Goal: Task Accomplishment & Management: Use online tool/utility

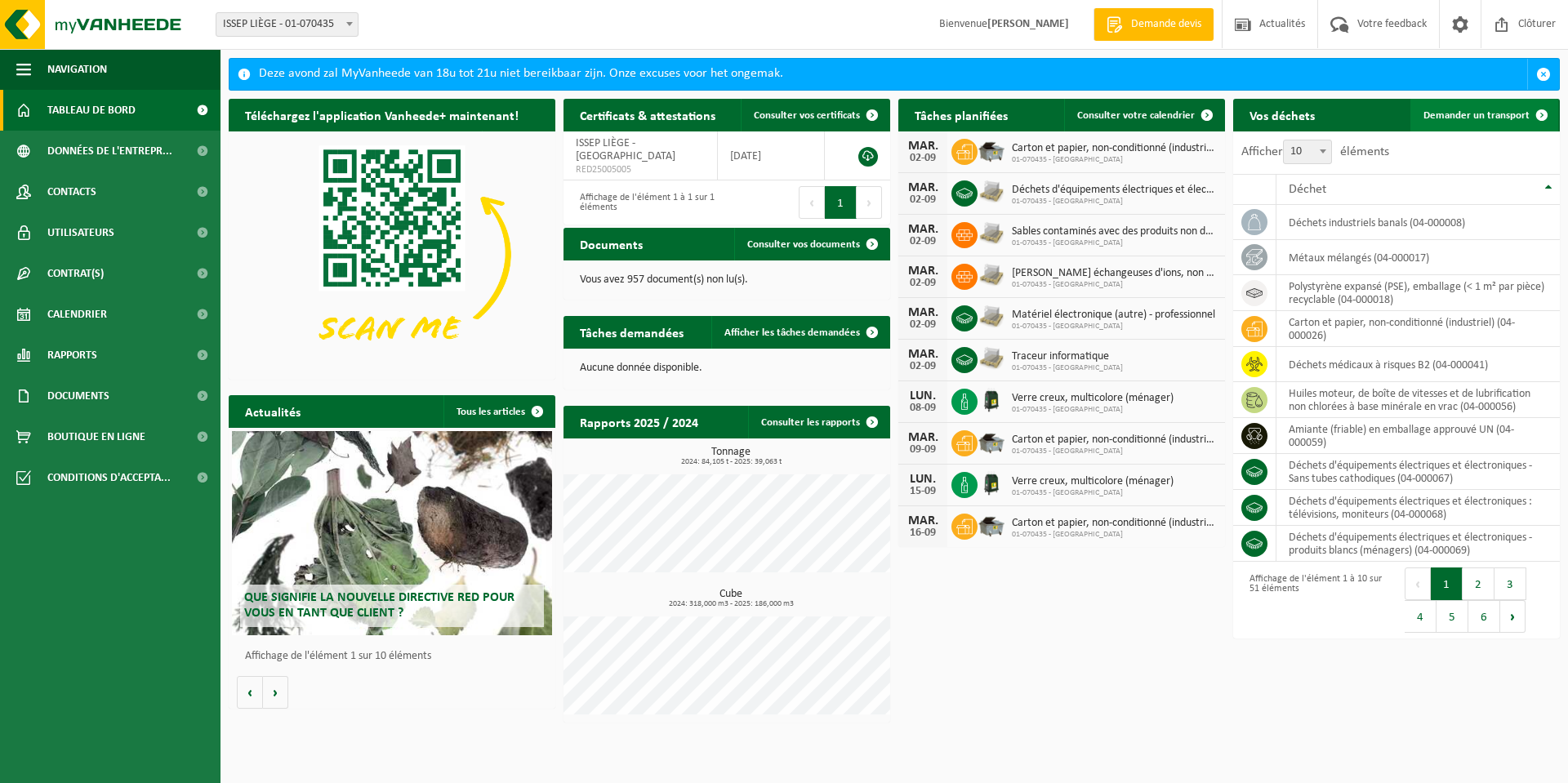
click at [1451, 118] on span "Demander un transport" at bounding box center [1476, 116] width 106 height 11
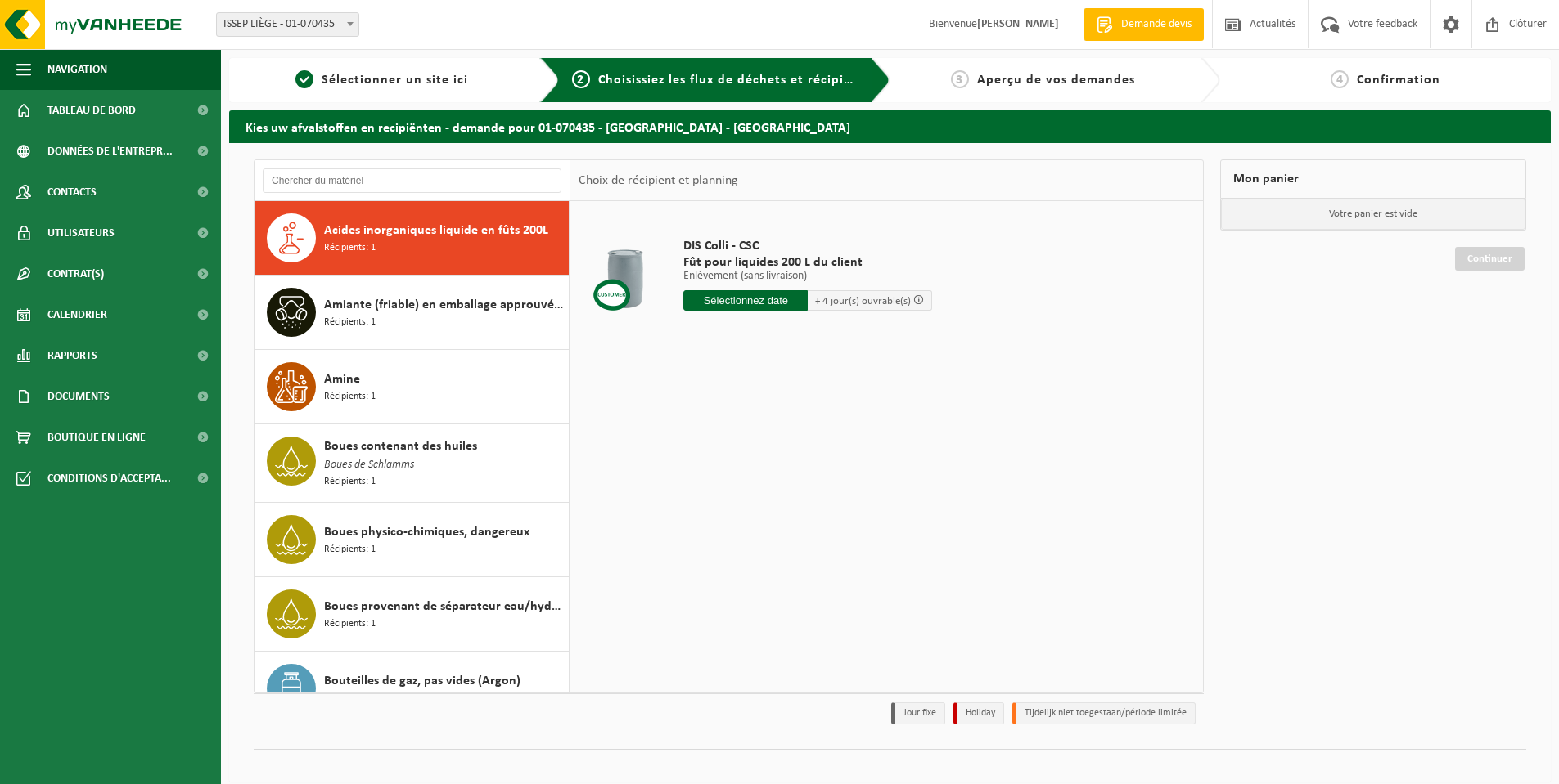
click at [737, 313] on div "DIS Colli - CSC Fût pour liquides 200 L du client Enlèvement (sans livraison) E…" at bounding box center [808, 278] width 265 height 114
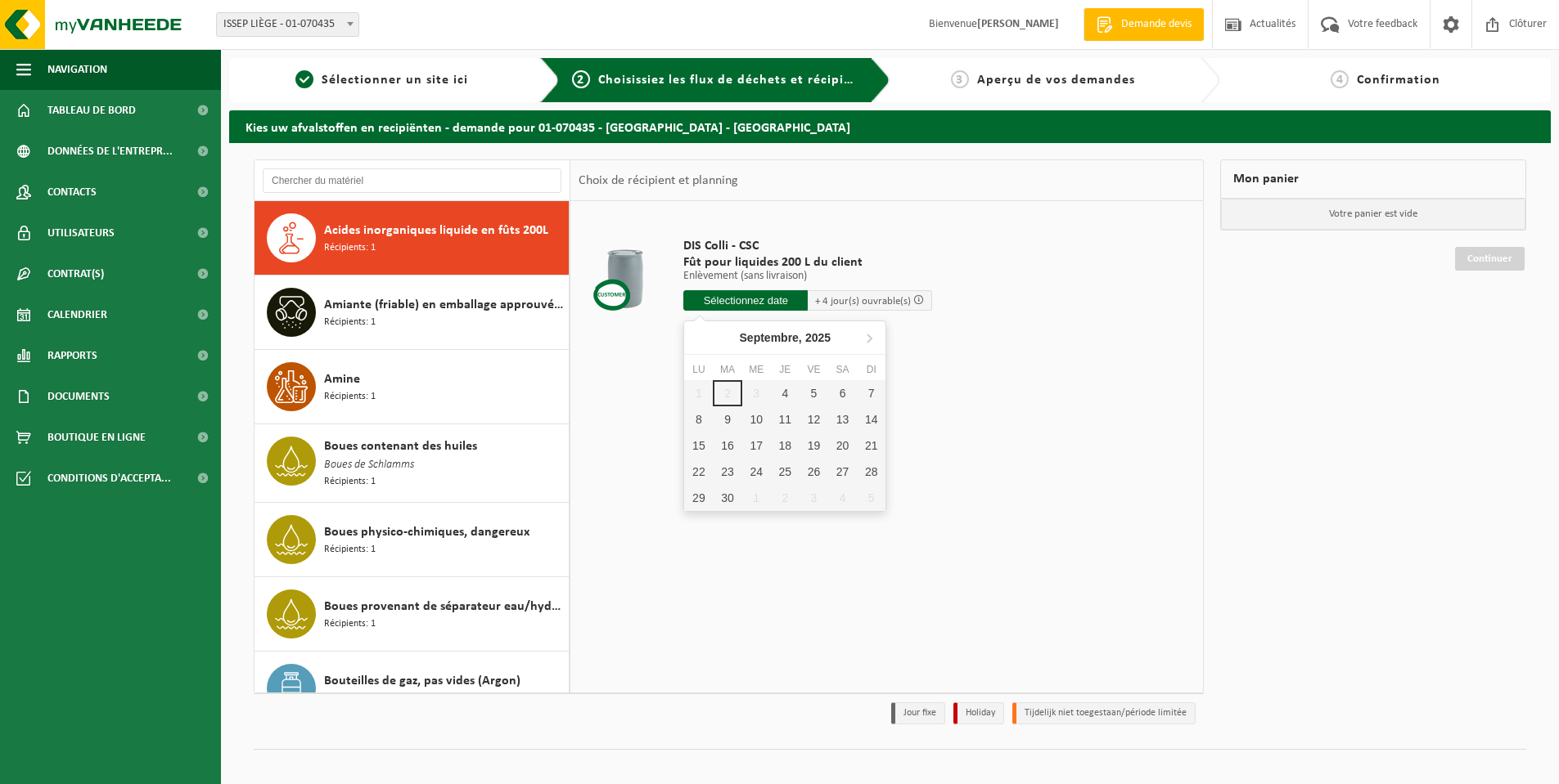
click at [738, 308] on input "text" at bounding box center [745, 300] width 124 height 21
click at [807, 392] on div "5" at bounding box center [814, 392] width 29 height 26
type input "à partir de 2025-09-05"
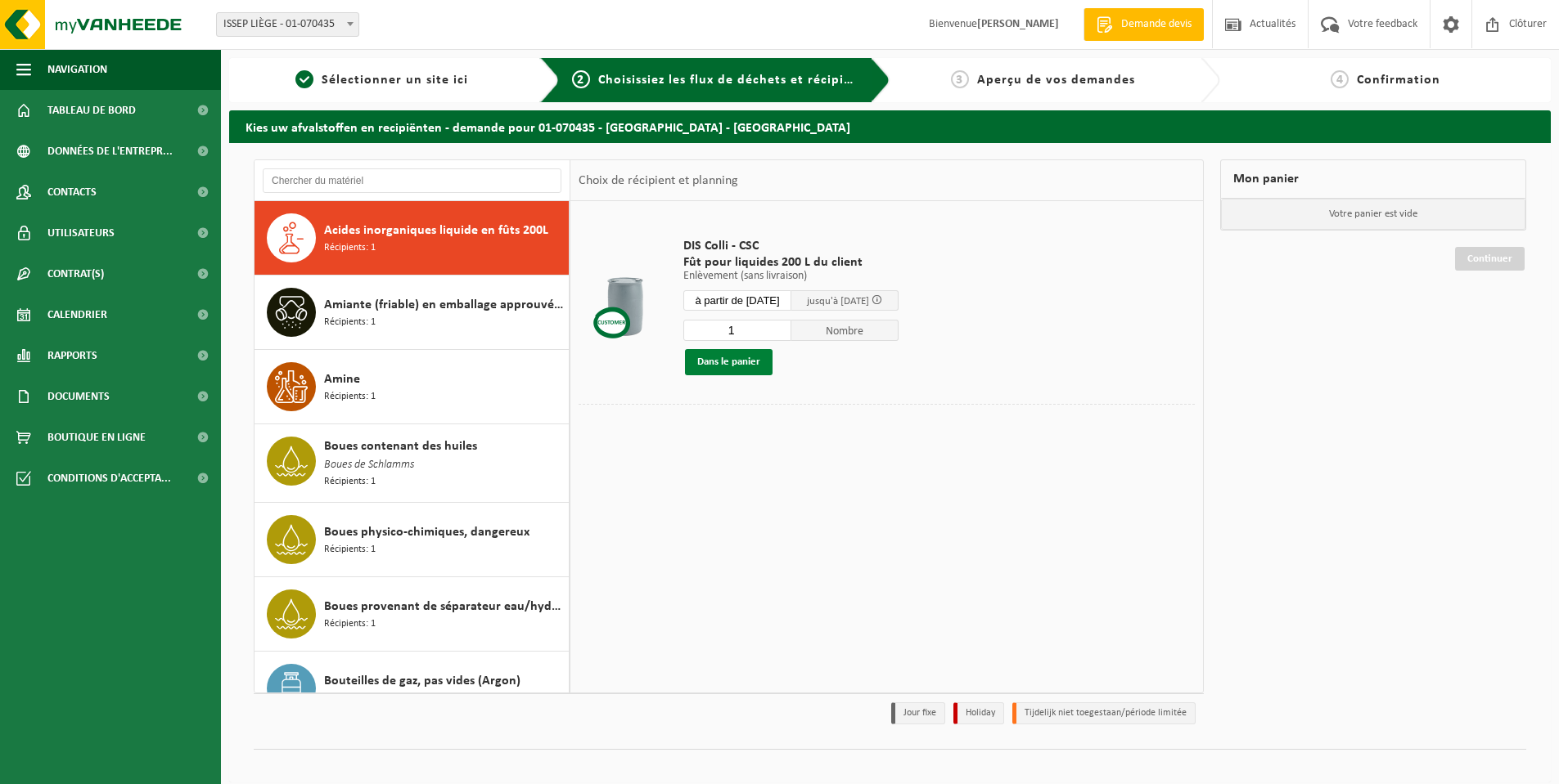
click at [741, 359] on button "Dans le panier" at bounding box center [729, 362] width 88 height 26
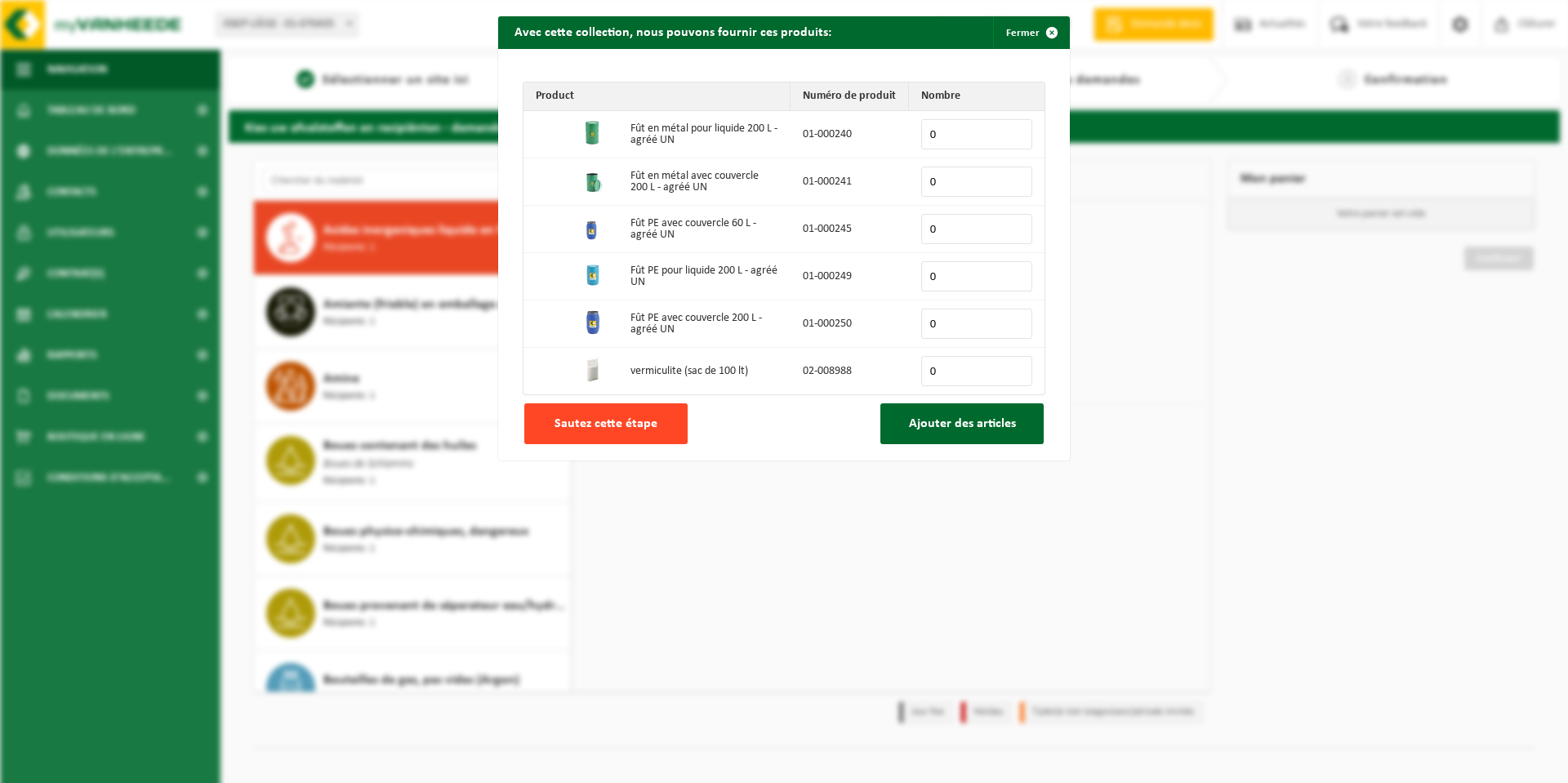
click at [596, 423] on span "Sautez cette étape" at bounding box center [605, 424] width 103 height 13
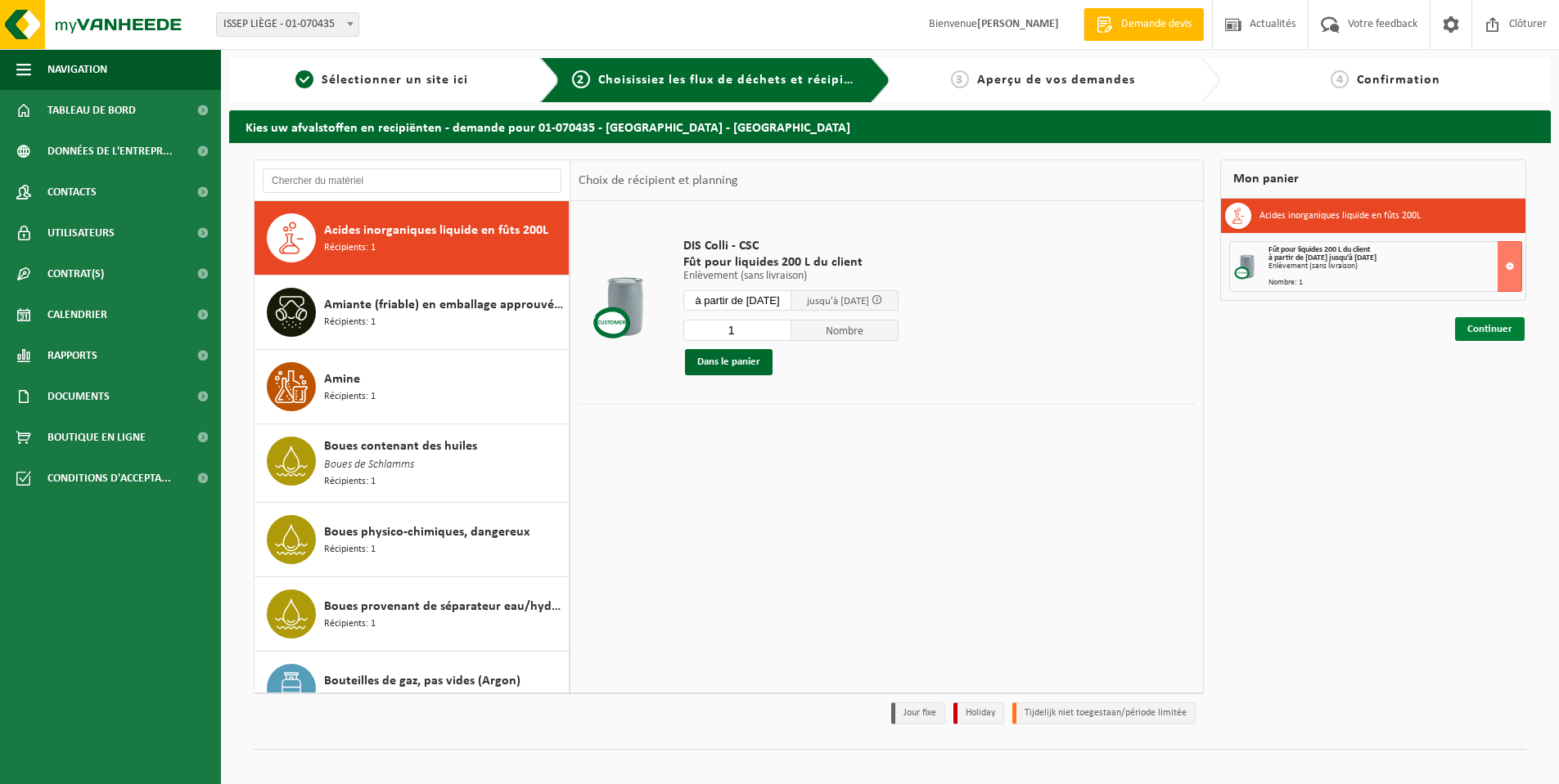
click at [1487, 327] on link "Continuer" at bounding box center [1490, 329] width 70 height 24
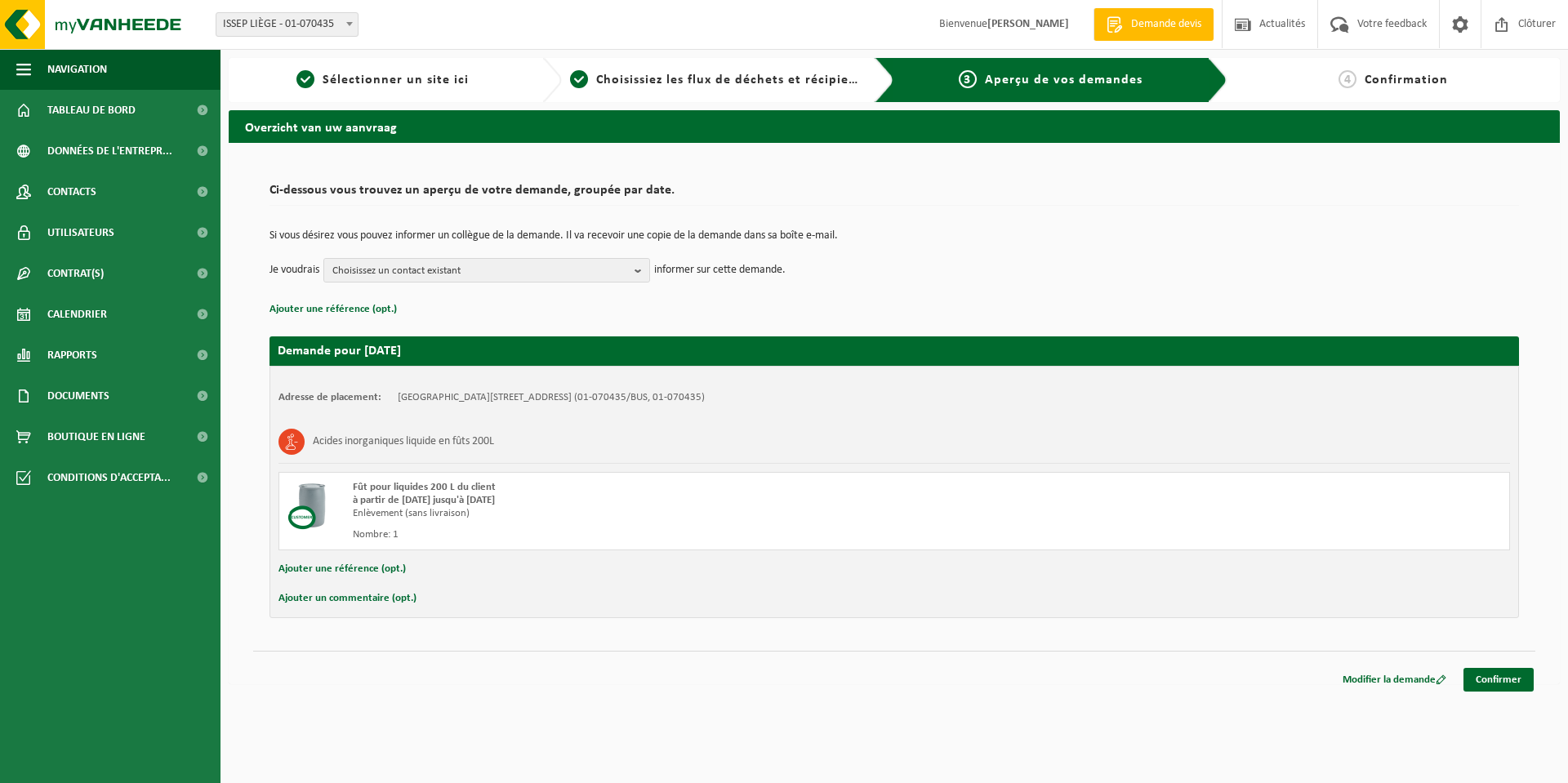
click at [321, 599] on button "Ajouter un commentaire (opt.)" at bounding box center [347, 599] width 138 height 21
